Goal: Task Accomplishment & Management: Manage account settings

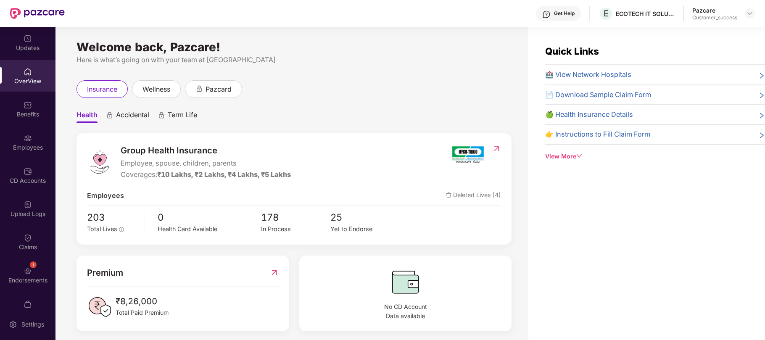
scroll to position [6, 0]
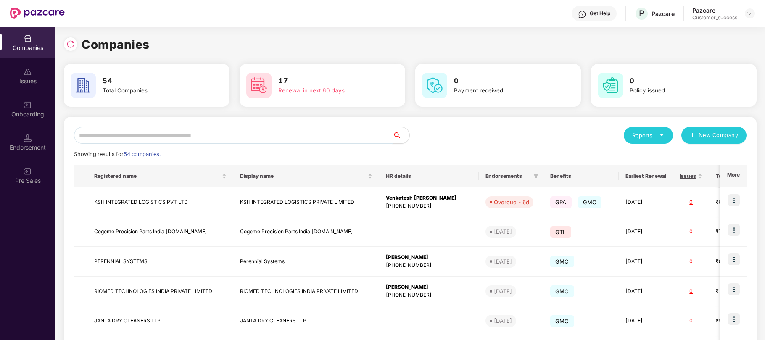
click at [147, 134] on input "text" at bounding box center [233, 135] width 319 height 17
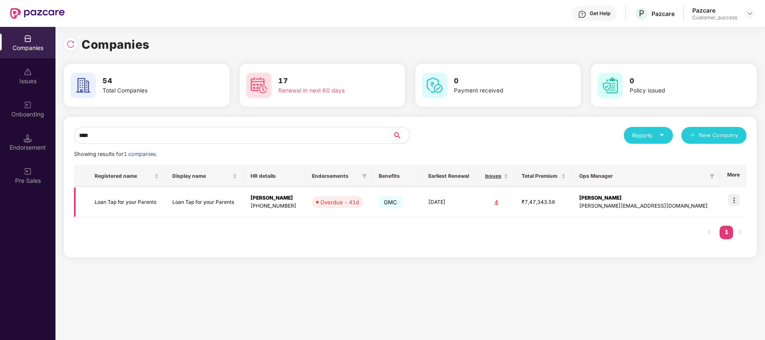
type input "****"
click at [733, 197] on img at bounding box center [734, 200] width 12 height 12
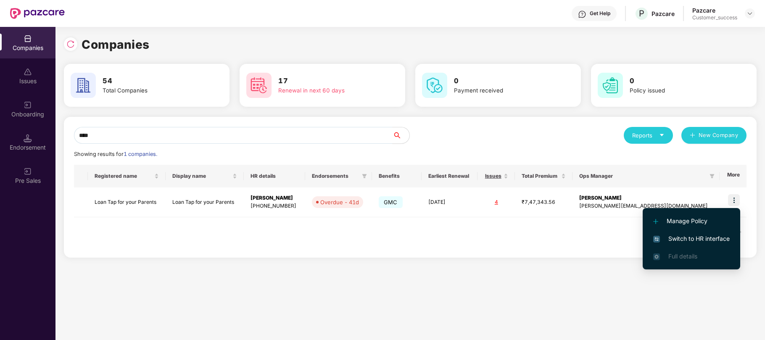
click at [675, 238] on span "Switch to HR interface" at bounding box center [691, 238] width 76 height 9
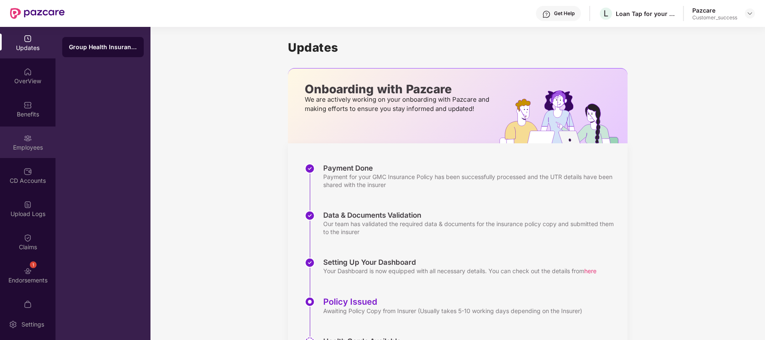
click at [24, 144] on div "Employees" at bounding box center [27, 147] width 55 height 8
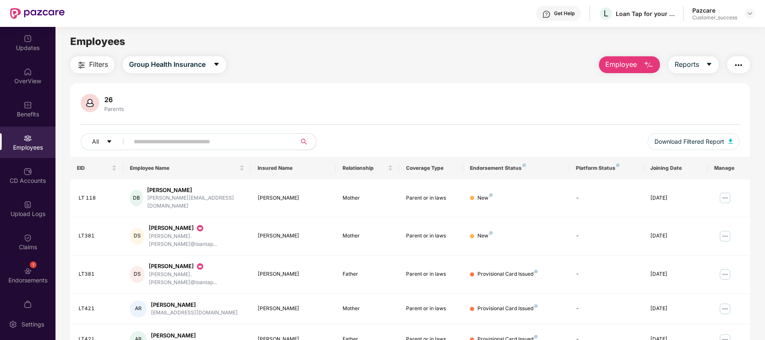
click at [240, 144] on input "text" at bounding box center [209, 141] width 151 height 13
paste input "*****"
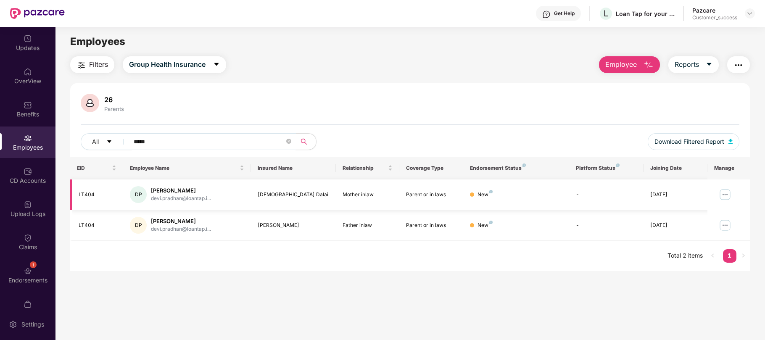
type input "*****"
drag, startPoint x: 448, startPoint y: 196, endPoint x: 406, endPoint y: 198, distance: 42.1
click at [406, 198] on div "Parent or in laws" at bounding box center [431, 195] width 50 height 8
click at [496, 200] on td "New" at bounding box center [516, 194] width 106 height 31
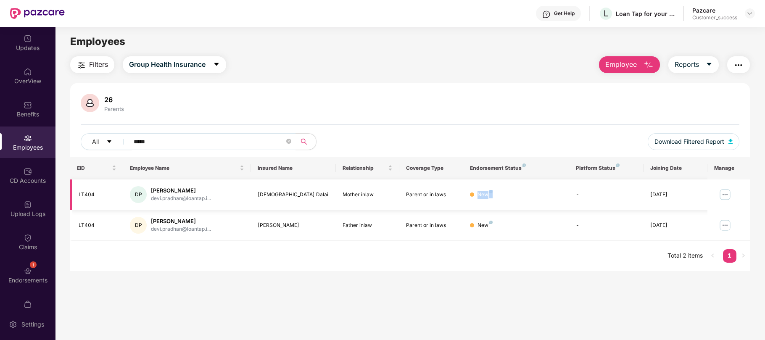
click at [496, 200] on td "New" at bounding box center [516, 194] width 106 height 31
click at [751, 13] on img at bounding box center [749, 13] width 7 height 7
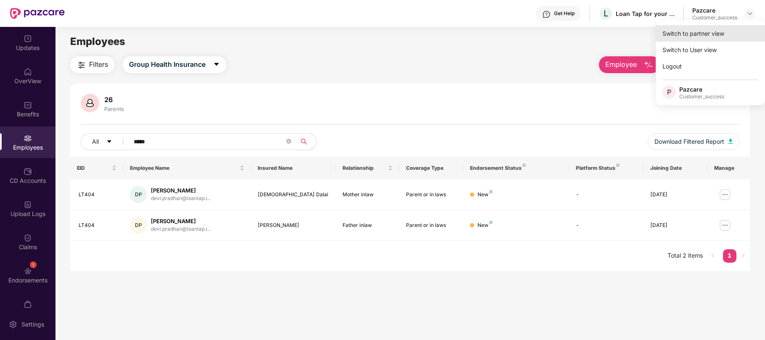
click at [708, 34] on div "Switch to partner view" at bounding box center [710, 33] width 109 height 16
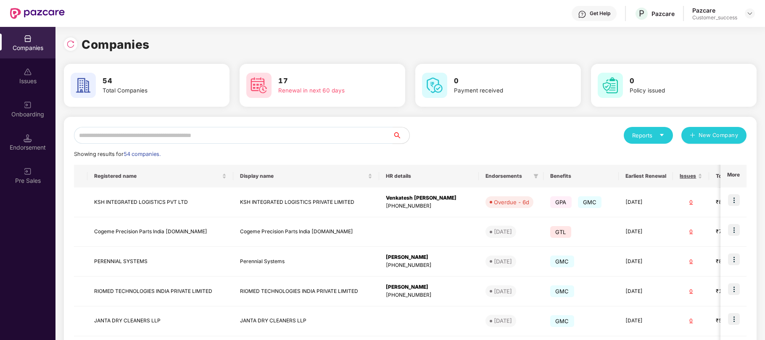
click at [291, 133] on input "text" at bounding box center [233, 135] width 319 height 17
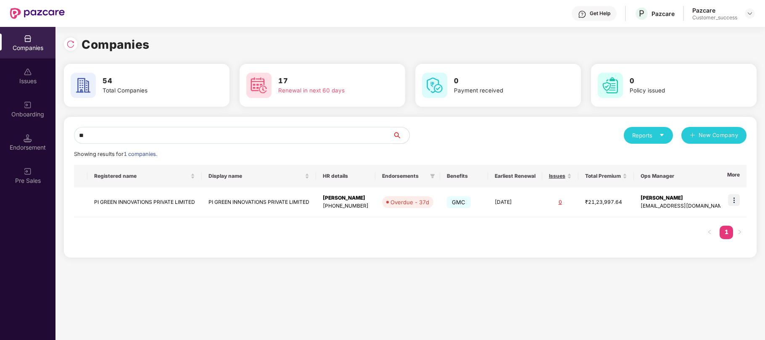
type input "*"
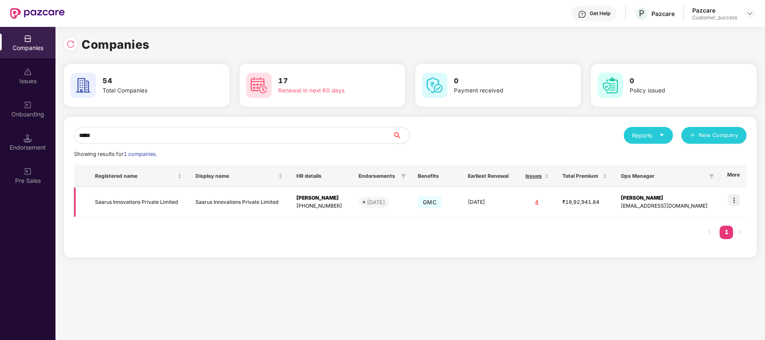
type input "*****"
click at [734, 198] on img at bounding box center [734, 200] width 12 height 12
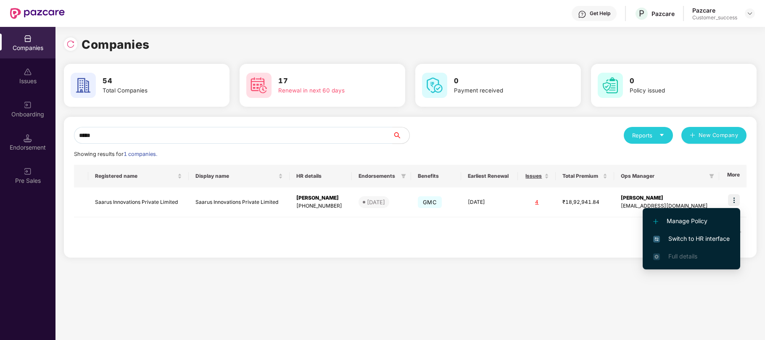
click at [683, 241] on span "Switch to HR interface" at bounding box center [691, 238] width 76 height 9
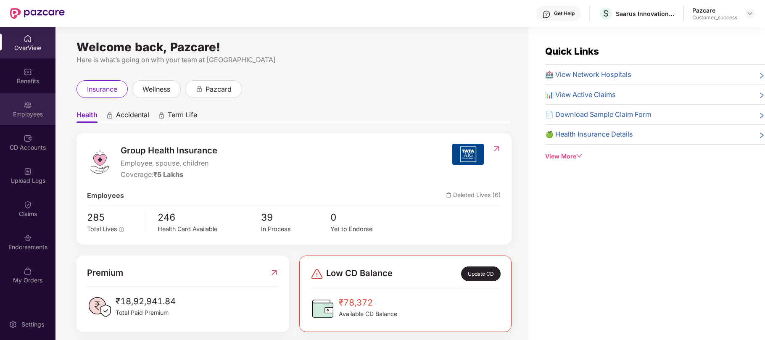
click at [18, 113] on div "Employees" at bounding box center [27, 114] width 55 height 8
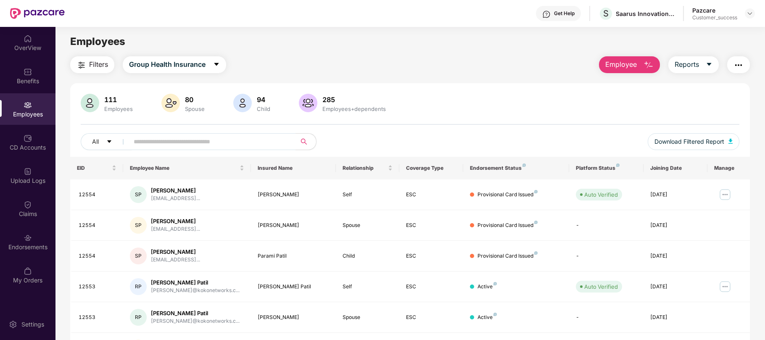
click at [621, 69] on span "Employee" at bounding box center [621, 64] width 32 height 11
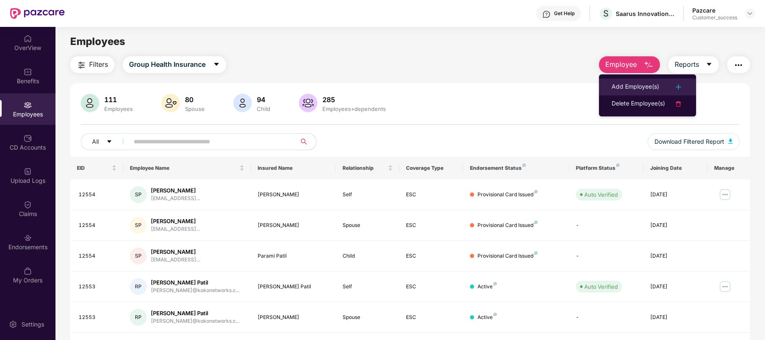
click at [628, 87] on div "Add Employee(s)" at bounding box center [634, 87] width 47 height 10
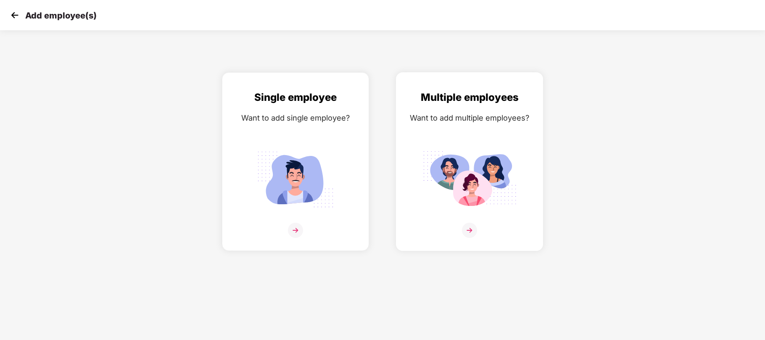
click at [446, 157] on img at bounding box center [469, 180] width 94 height 66
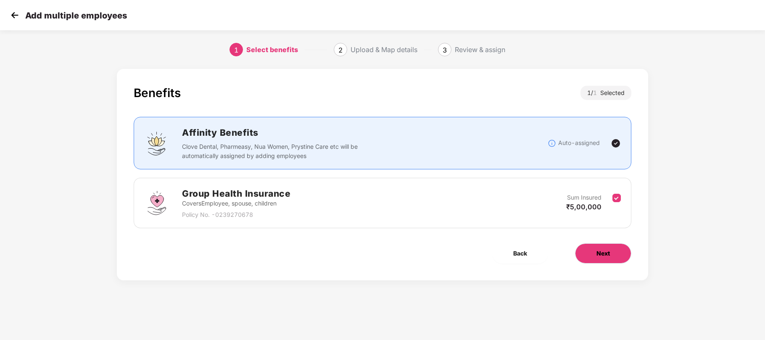
click at [594, 253] on button "Next" at bounding box center [603, 253] width 56 height 20
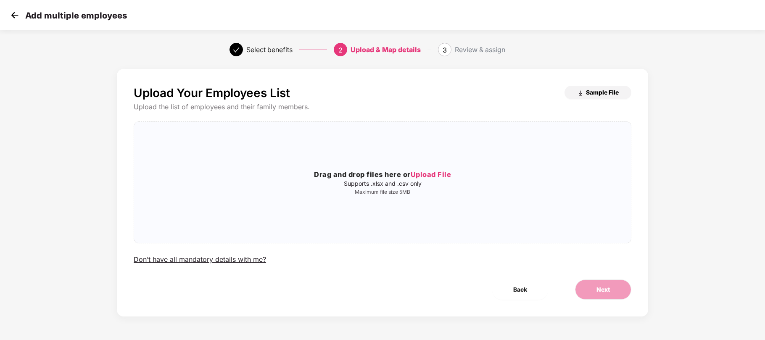
click at [591, 92] on span "Sample File" at bounding box center [602, 92] width 33 height 8
click at [440, 174] on span "Upload File" at bounding box center [431, 174] width 41 height 8
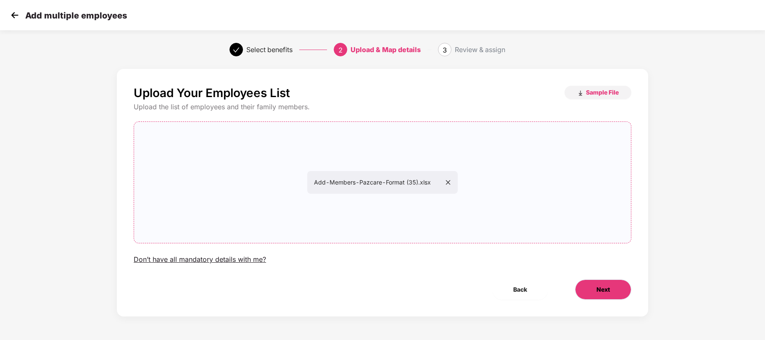
click at [599, 292] on span "Next" at bounding box center [602, 289] width 13 height 9
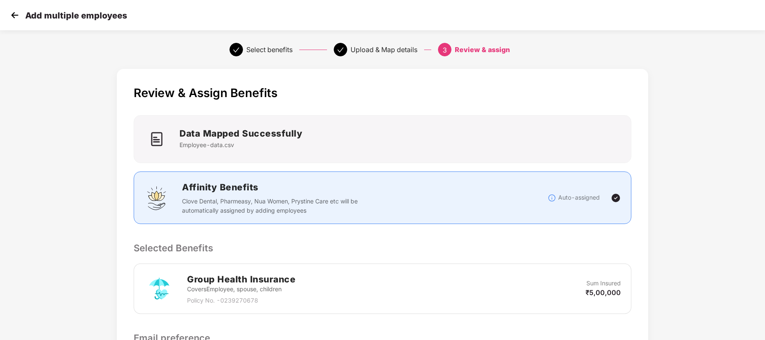
scroll to position [129, 0]
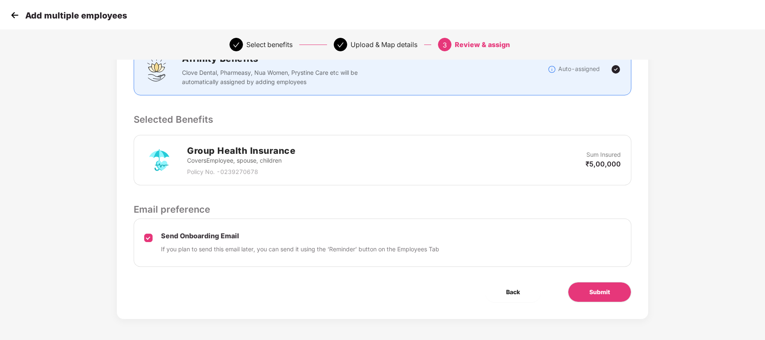
click at [595, 303] on div "Review & Assign Benefits Data Mapped Successfully Employee-data.csv Affinity Be…" at bounding box center [382, 129] width 531 height 379
click at [601, 293] on span "Submit" at bounding box center [599, 291] width 21 height 9
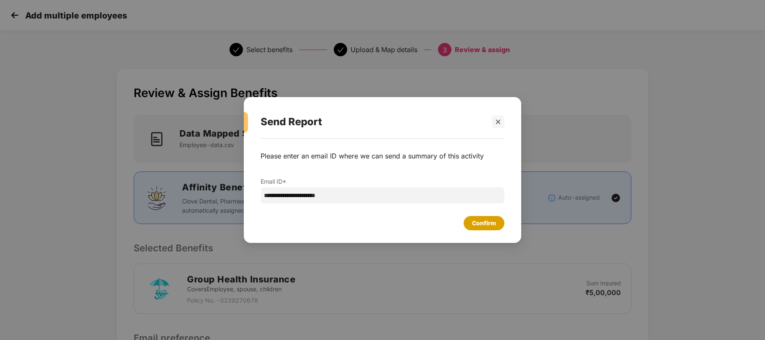
click at [490, 219] on div "Confirm" at bounding box center [484, 223] width 24 height 9
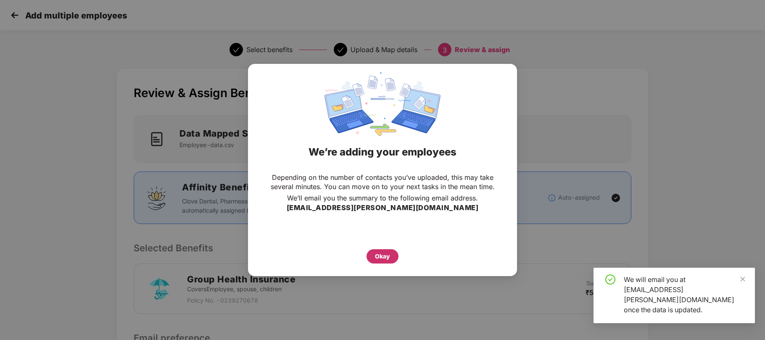
click at [389, 252] on div "Okay" at bounding box center [382, 256] width 15 height 9
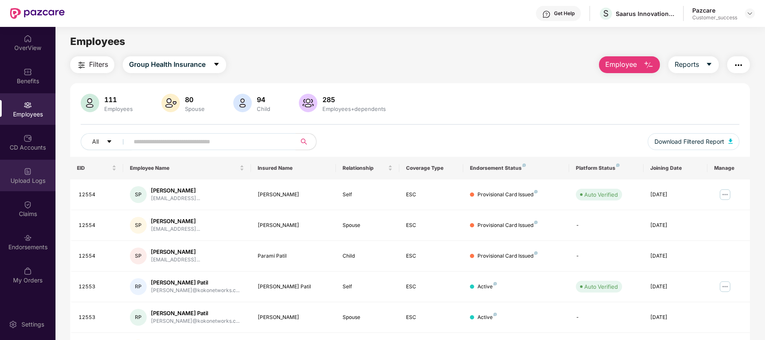
click at [29, 175] on div "Upload Logs" at bounding box center [27, 176] width 55 height 32
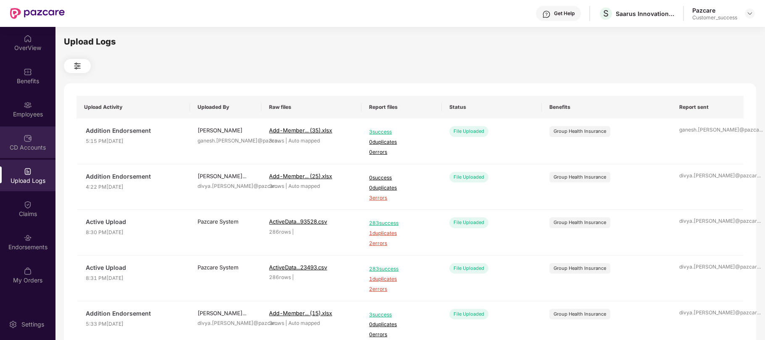
click at [26, 142] on img at bounding box center [28, 138] width 8 height 8
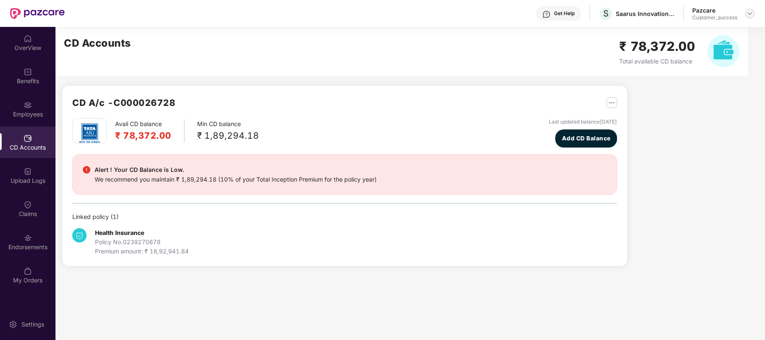
click at [748, 13] on img at bounding box center [749, 13] width 7 height 7
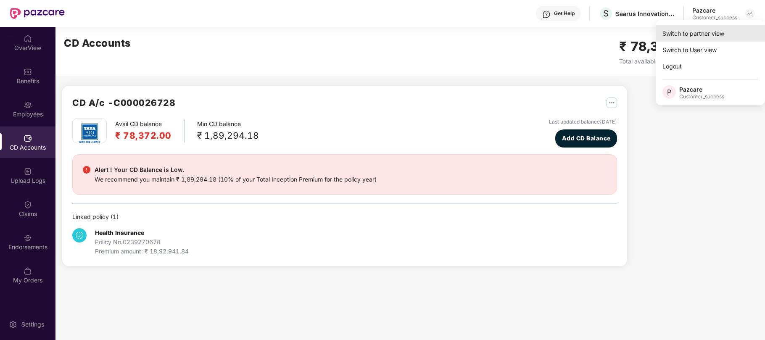
click at [695, 36] on div "Switch to partner view" at bounding box center [710, 33] width 109 height 16
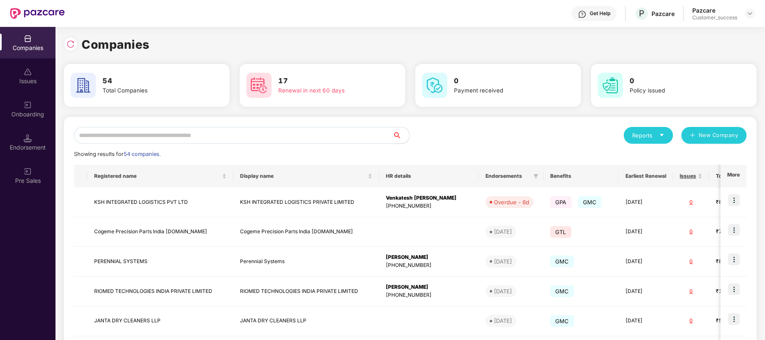
click at [147, 139] on input "text" at bounding box center [233, 135] width 319 height 17
click at [175, 132] on input "text" at bounding box center [233, 135] width 319 height 17
click at [230, 132] on input "text" at bounding box center [233, 135] width 319 height 17
click at [116, 134] on input "text" at bounding box center [233, 135] width 319 height 17
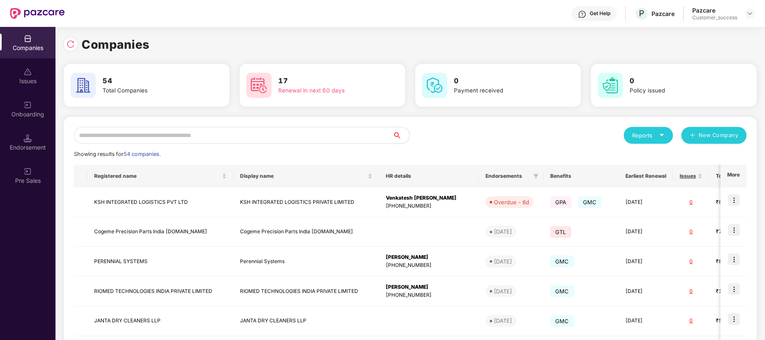
type input "*"
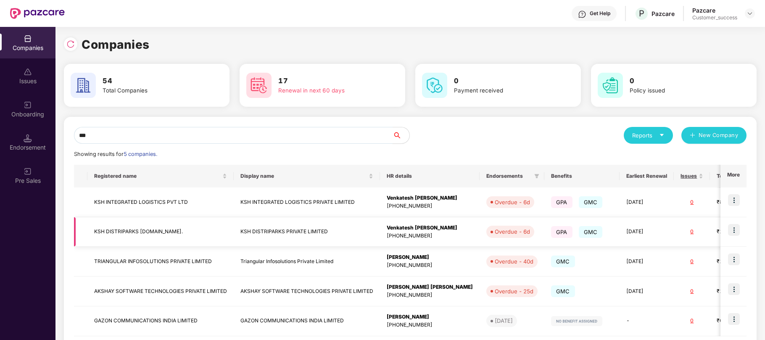
type input "***"
click at [733, 229] on img at bounding box center [734, 230] width 12 height 12
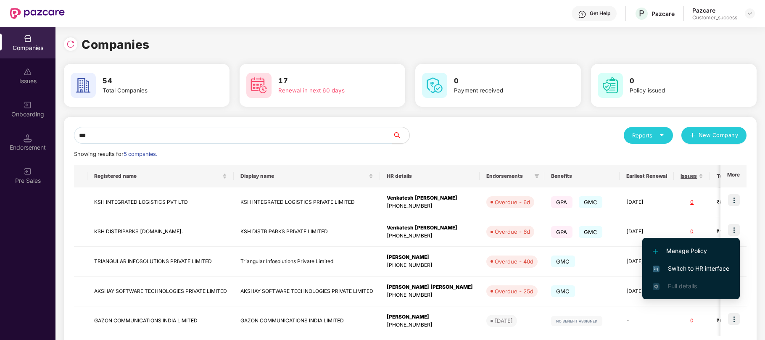
click at [688, 266] on span "Switch to HR interface" at bounding box center [691, 268] width 76 height 9
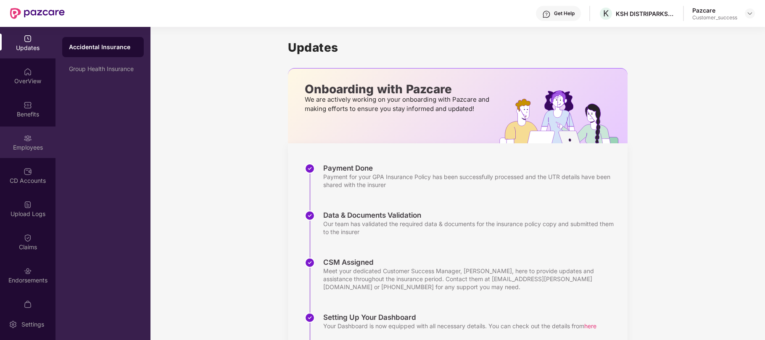
click at [24, 143] on div "Employees" at bounding box center [27, 147] width 55 height 8
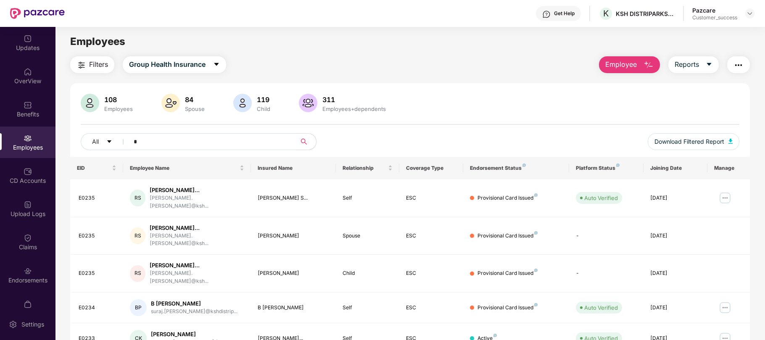
click at [220, 144] on input "*" at bounding box center [209, 141] width 151 height 13
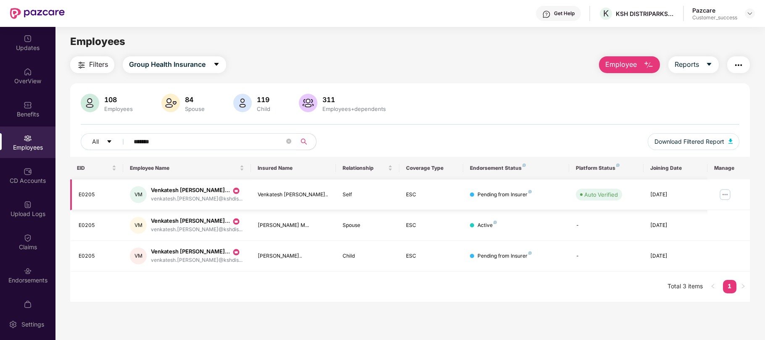
type input "*******"
click at [719, 193] on img at bounding box center [724, 194] width 13 height 13
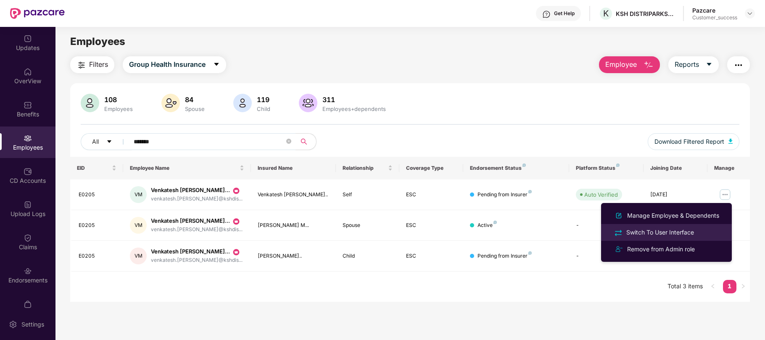
click at [673, 233] on div "Switch To User Interface" at bounding box center [659, 232] width 71 height 9
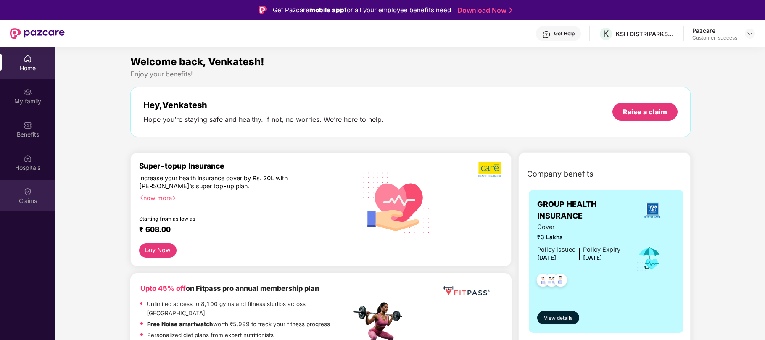
click at [39, 195] on div "Claims" at bounding box center [27, 196] width 55 height 32
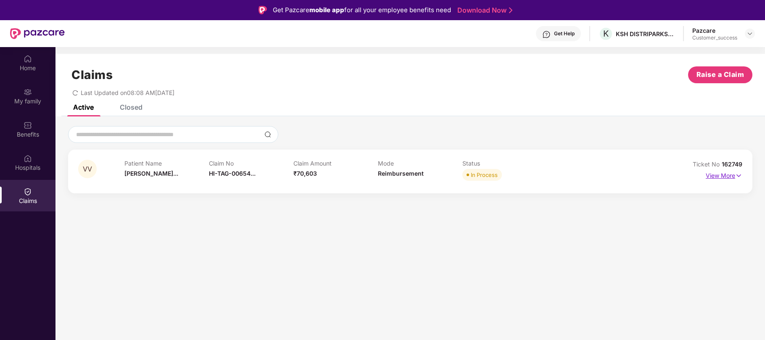
click at [740, 174] on img at bounding box center [738, 175] width 7 height 9
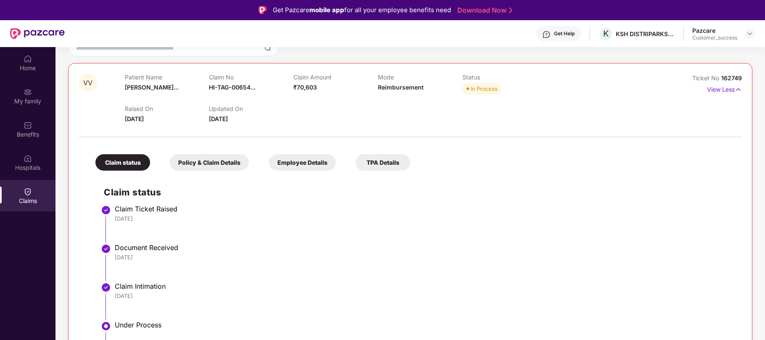
scroll to position [72, 0]
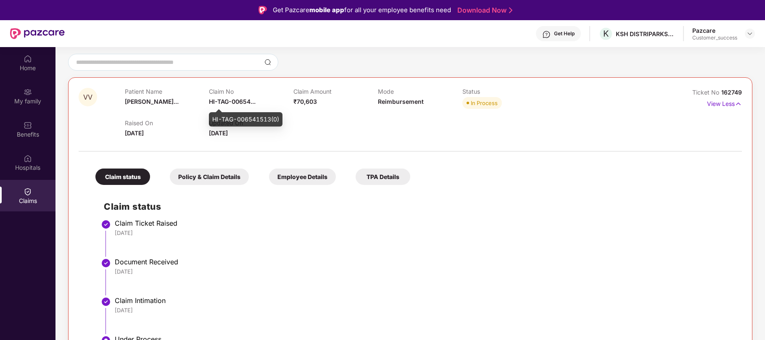
click at [247, 103] on span "HI-TAG-00654..." at bounding box center [232, 101] width 47 height 7
click at [251, 119] on div "HI-TAG-006541513(0)" at bounding box center [246, 119] width 74 height 14
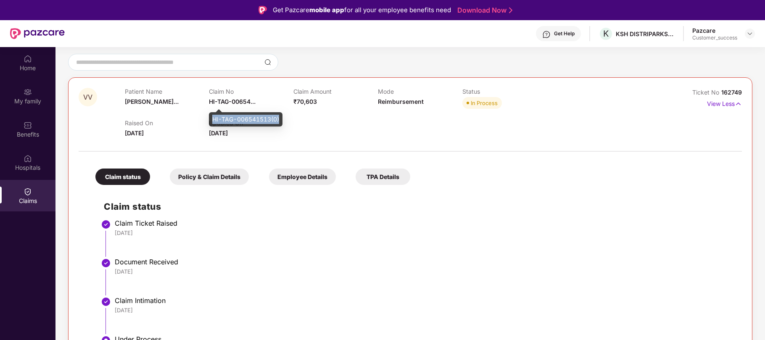
copy div "HI-TAG-006541513(0)"
